Goal: Task Accomplishment & Management: Manage account settings

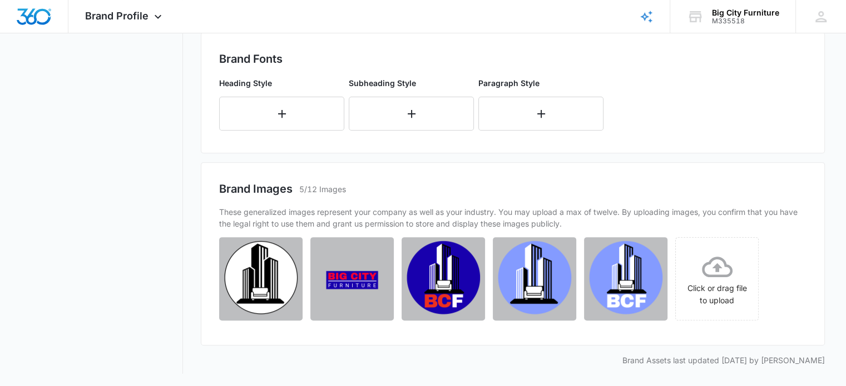
click at [725, 87] on div "Brand Fonts Heading Style Subheading Style Paragraph Style" at bounding box center [512, 93] width 587 height 85
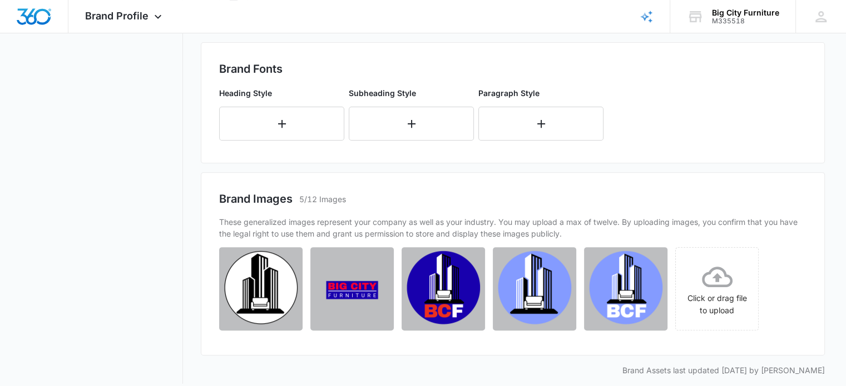
scroll to position [414, 0]
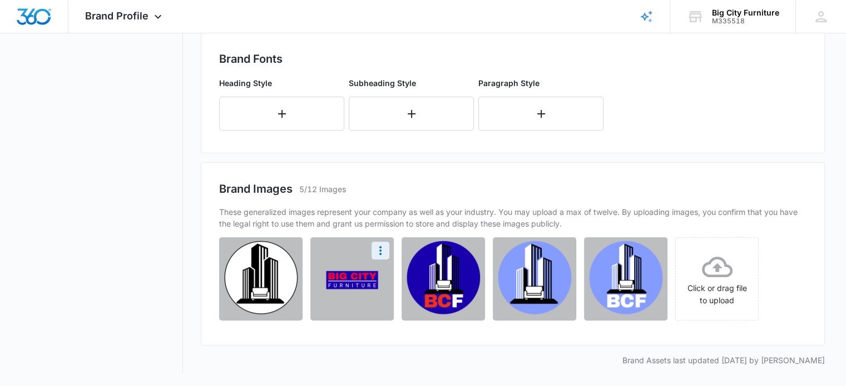
click at [364, 280] on img at bounding box center [351, 278] width 83 height 83
click at [379, 246] on icon "More" at bounding box center [380, 250] width 2 height 9
click at [341, 300] on div "Delete" at bounding box center [344, 299] width 36 height 8
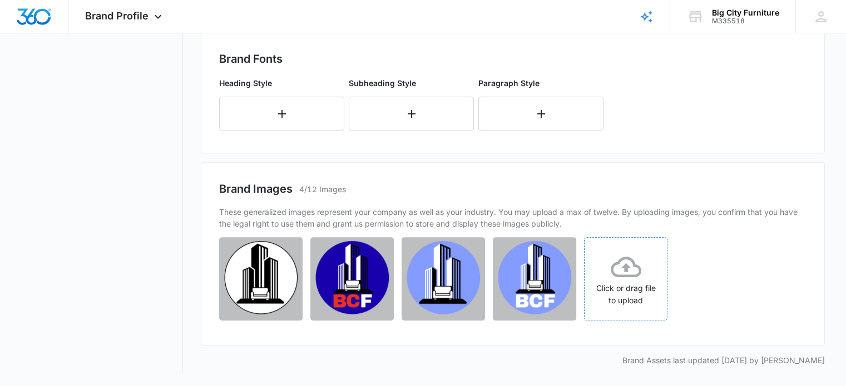
click at [628, 267] on icon at bounding box center [625, 267] width 31 height 21
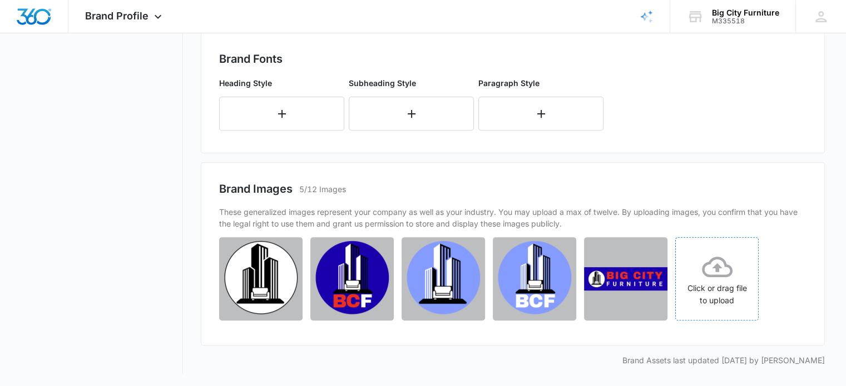
click at [703, 284] on div "Click or drag file to upload" at bounding box center [716, 279] width 82 height 55
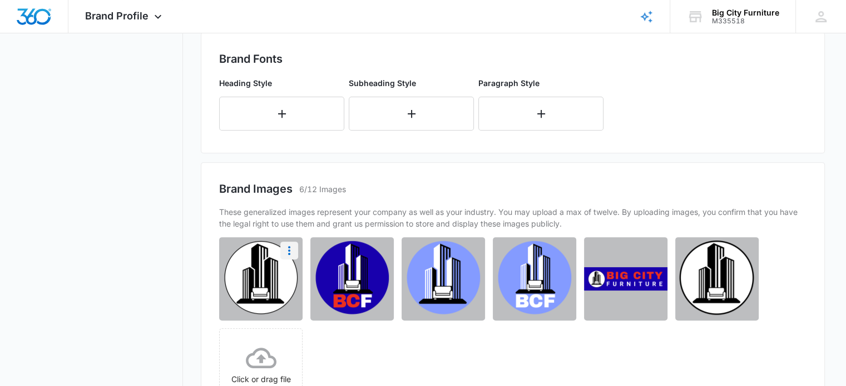
click at [288, 251] on icon "More" at bounding box center [289, 250] width 2 height 9
click at [254, 295] on div "Delete" at bounding box center [253, 299] width 36 height 8
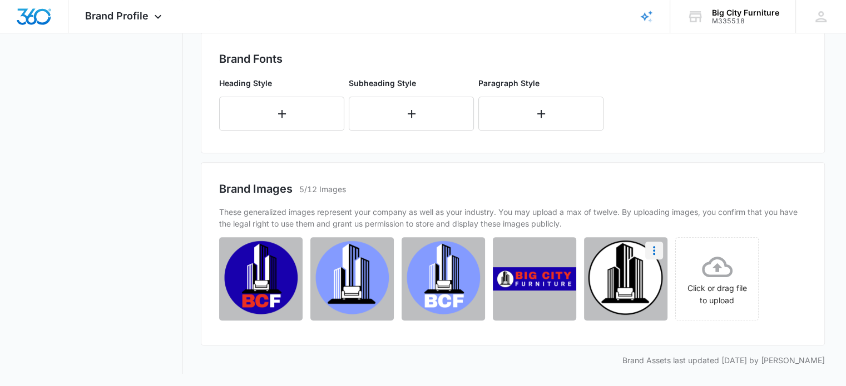
click at [653, 248] on icon "More" at bounding box center [653, 250] width 13 height 13
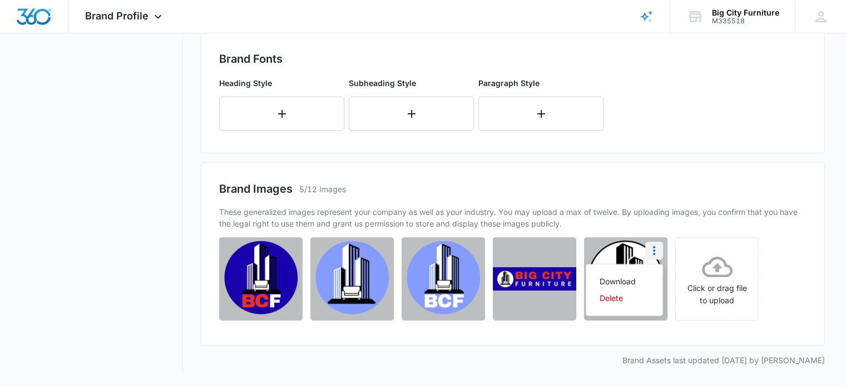
click at [653, 248] on icon "More" at bounding box center [653, 250] width 13 height 13
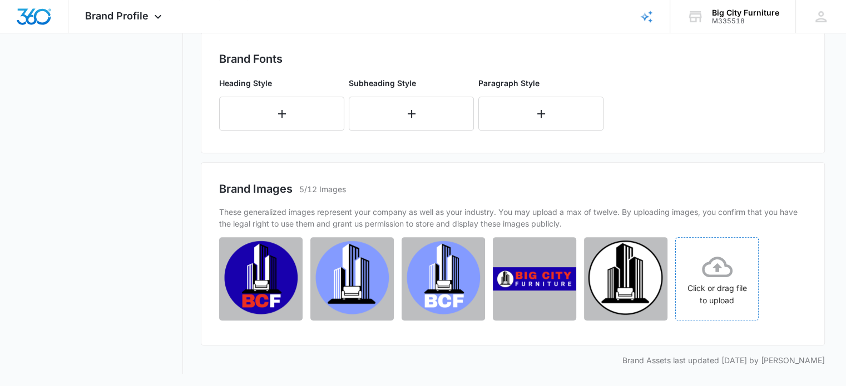
click at [723, 280] on icon at bounding box center [717, 267] width 31 height 31
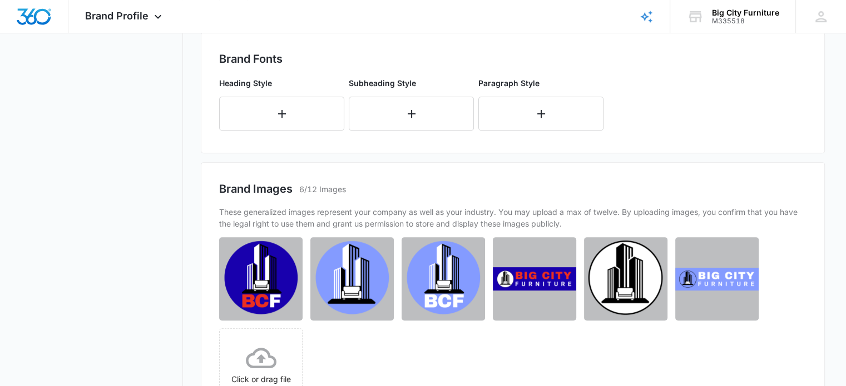
click at [776, 322] on div "Click or drag file to upload" at bounding box center [509, 324] width 580 height 175
click at [744, 246] on icon "More" at bounding box center [745, 250] width 2 height 9
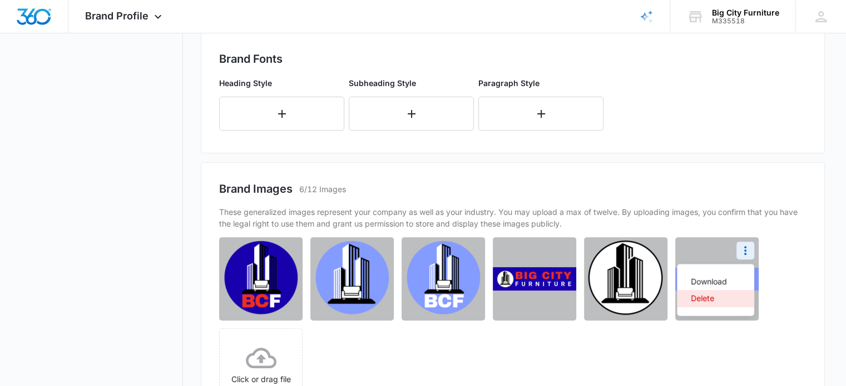
click at [708, 297] on div "Delete" at bounding box center [708, 299] width 36 height 8
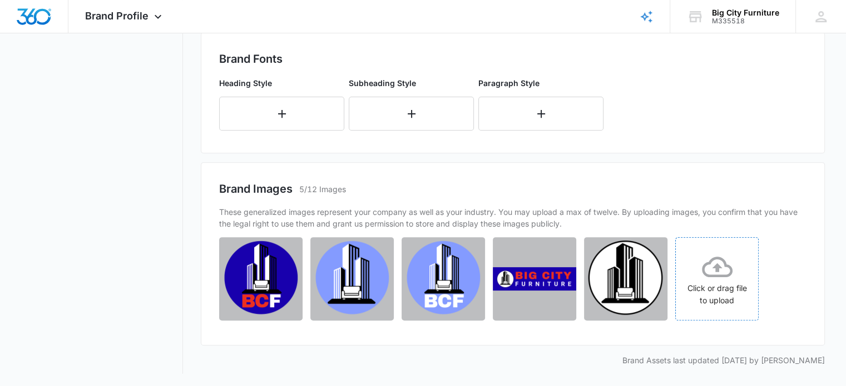
click at [712, 269] on icon at bounding box center [717, 267] width 31 height 31
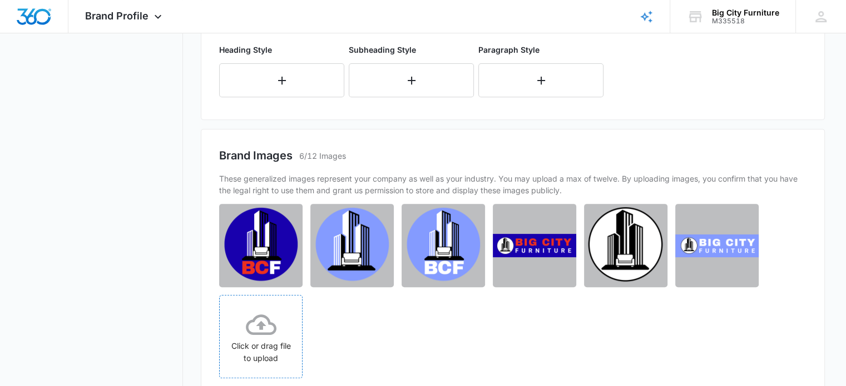
scroll to position [505, 0]
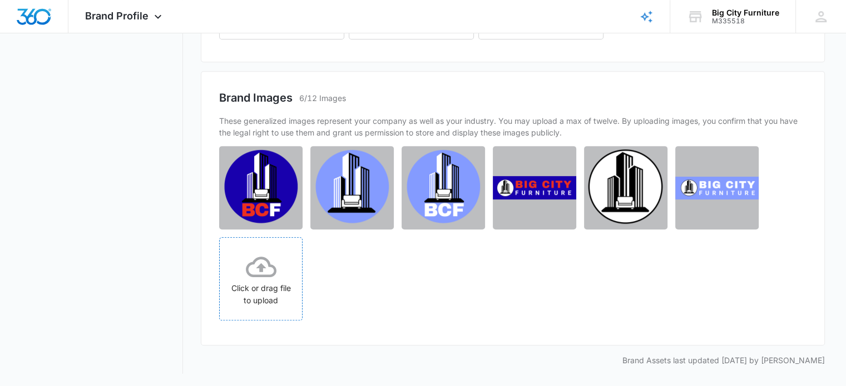
click at [270, 275] on icon at bounding box center [261, 267] width 31 height 21
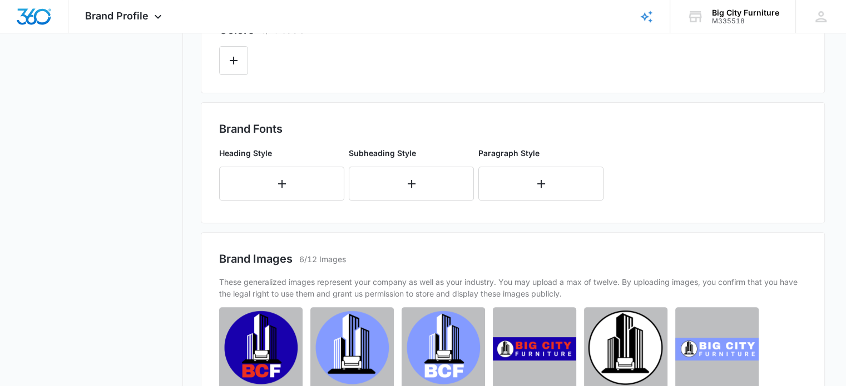
scroll to position [346, 0]
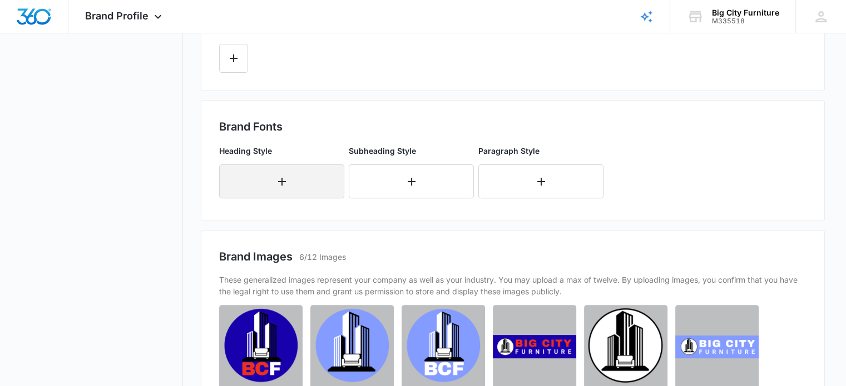
click at [283, 177] on icon "button" at bounding box center [281, 181] width 13 height 13
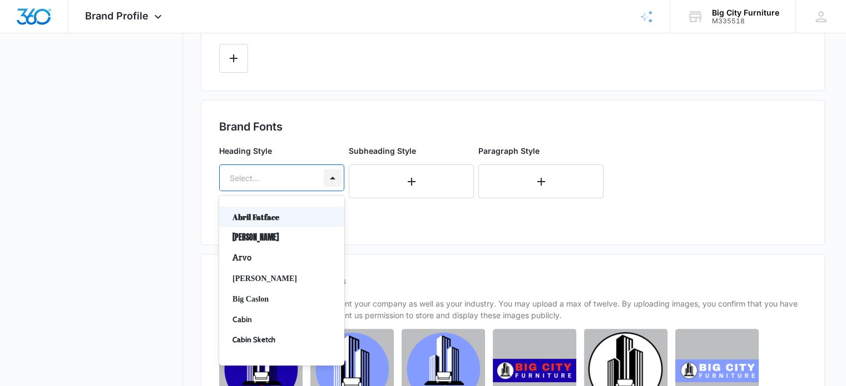
click at [329, 175] on div at bounding box center [333, 178] width 18 height 18
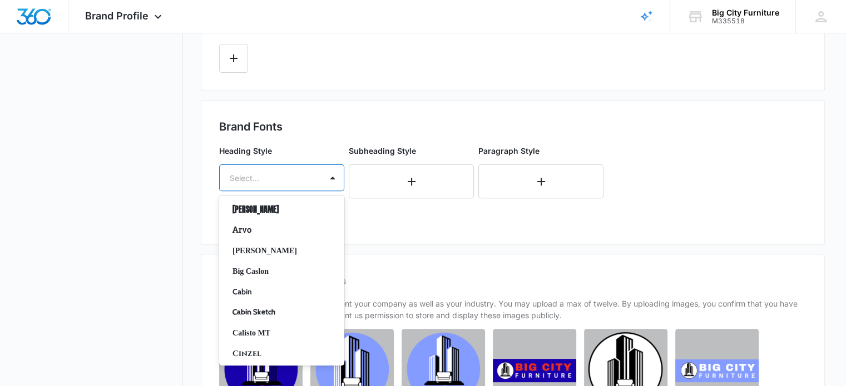
scroll to position [0, 0]
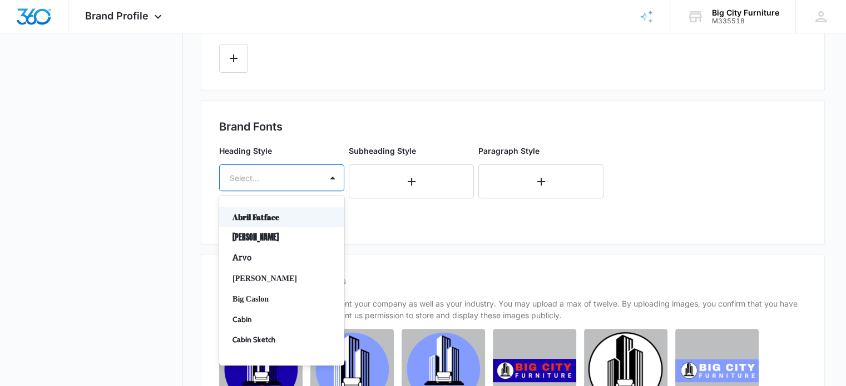
click at [701, 140] on div "Brand Fonts Heading Style 50 results available. Use Up and Down to choose optio…" at bounding box center [512, 172] width 587 height 108
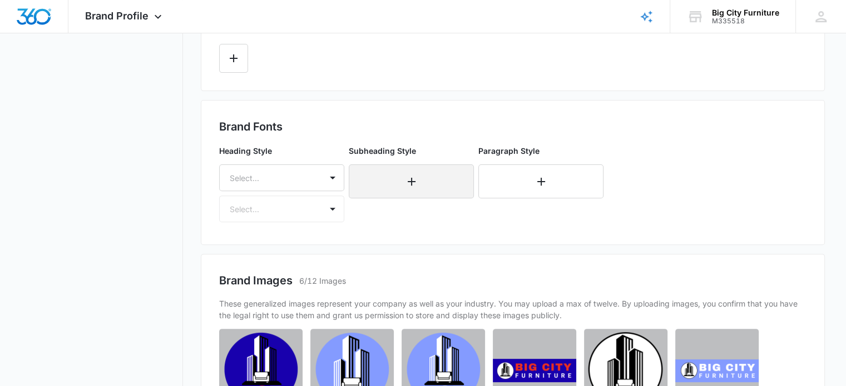
click at [410, 186] on icon "button" at bounding box center [411, 181] width 13 height 13
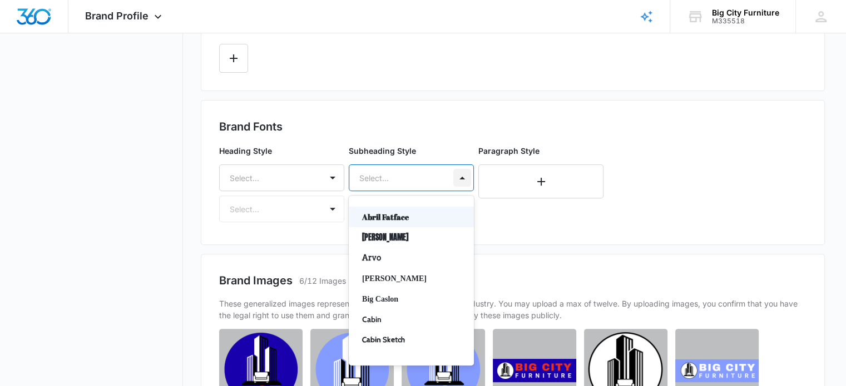
click at [460, 176] on div at bounding box center [462, 178] width 18 height 18
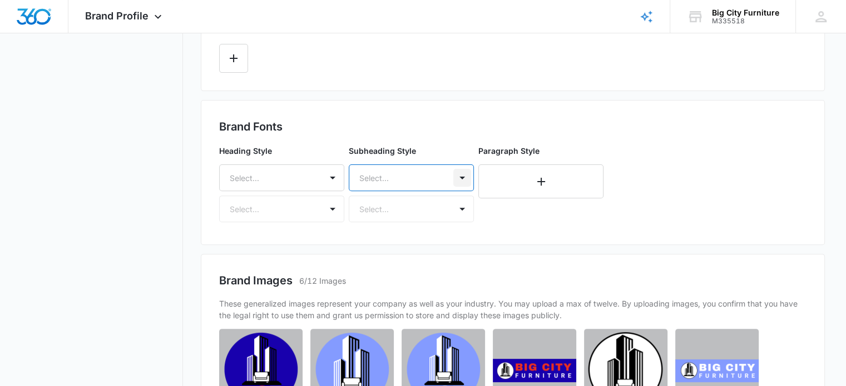
click at [460, 176] on div at bounding box center [462, 178] width 18 height 18
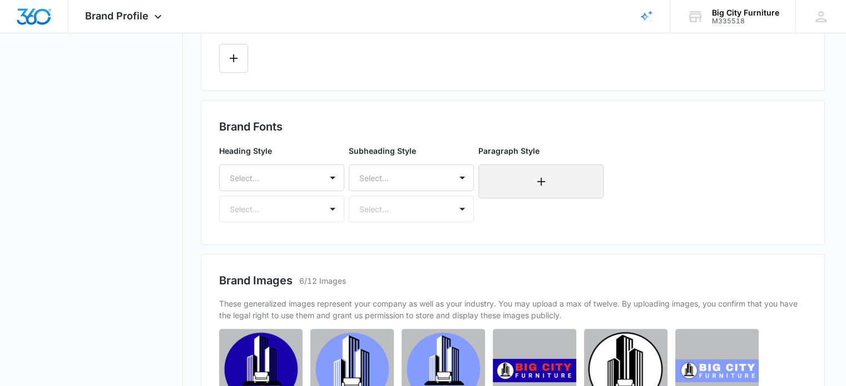
click at [535, 182] on icon "button" at bounding box center [540, 181] width 13 height 13
click at [663, 161] on div "Brand Fonts Heading Style Select... Select... Subheading Style Select... Select…" at bounding box center [512, 172] width 587 height 108
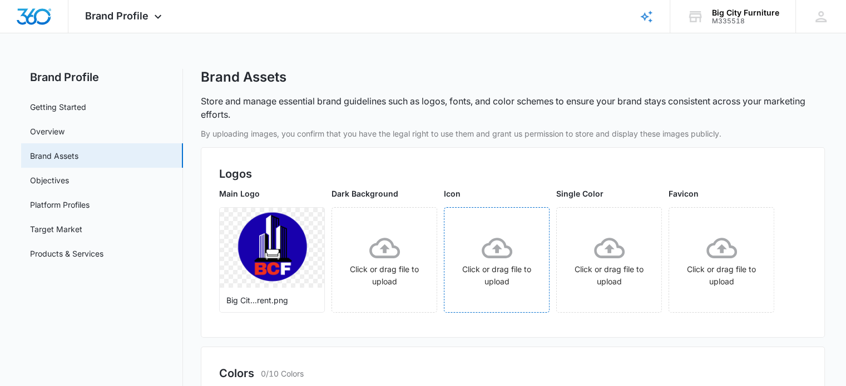
click at [498, 252] on icon at bounding box center [496, 248] width 31 height 21
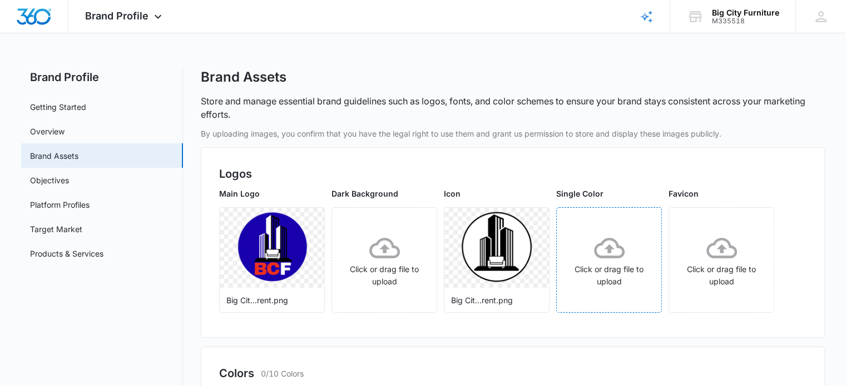
click at [604, 258] on icon at bounding box center [609, 248] width 31 height 31
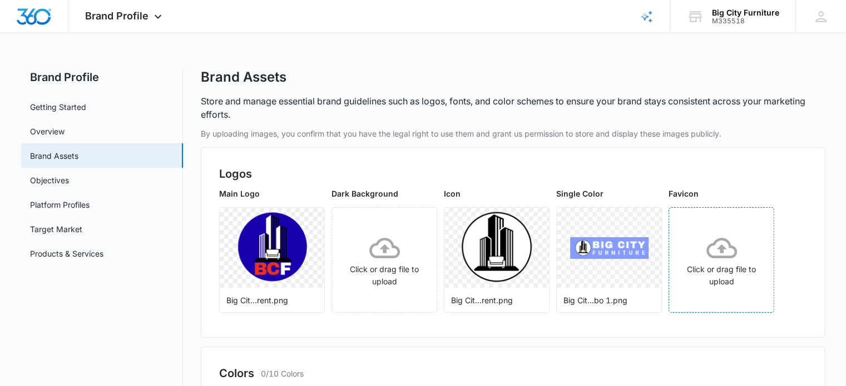
click at [723, 264] on div "Click or drag file to upload" at bounding box center [721, 260] width 105 height 55
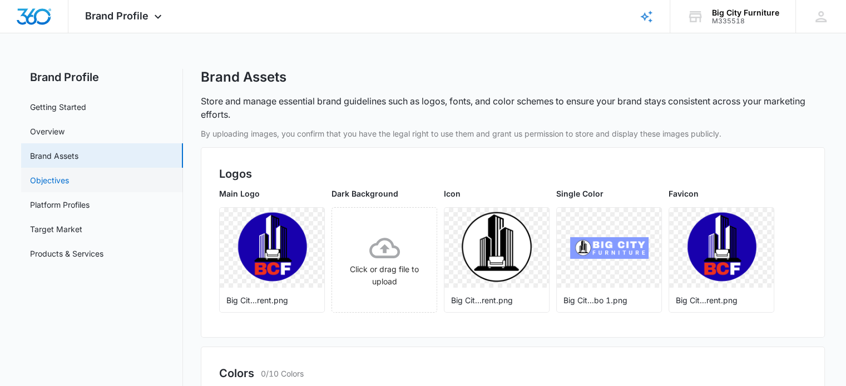
click at [62, 181] on link "Objectives" at bounding box center [49, 181] width 39 height 12
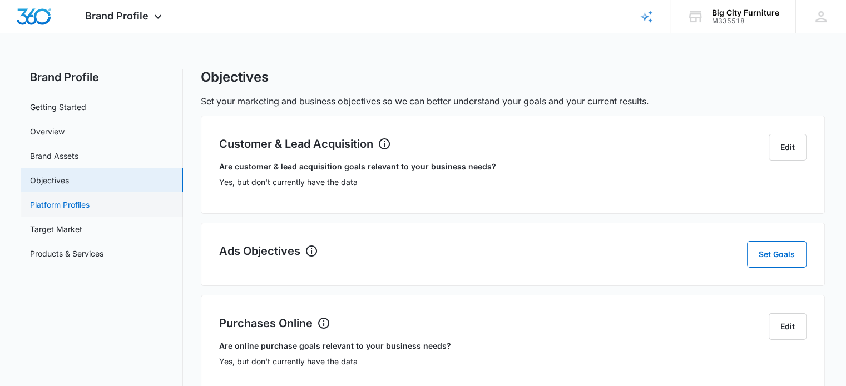
click at [67, 203] on link "Platform Profiles" at bounding box center [59, 205] width 59 height 12
